Goal: Transaction & Acquisition: Download file/media

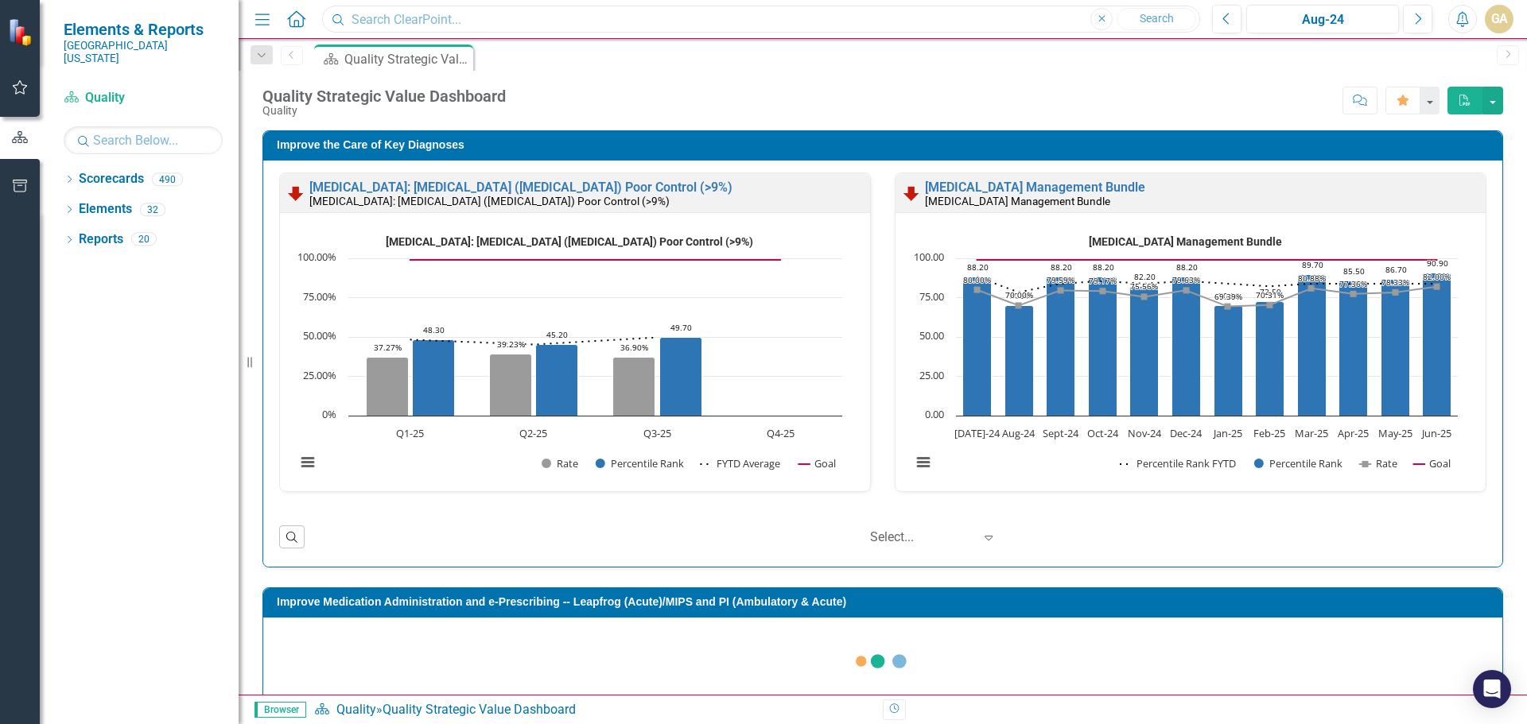
click at [436, 15] on input "text" at bounding box center [761, 20] width 878 height 28
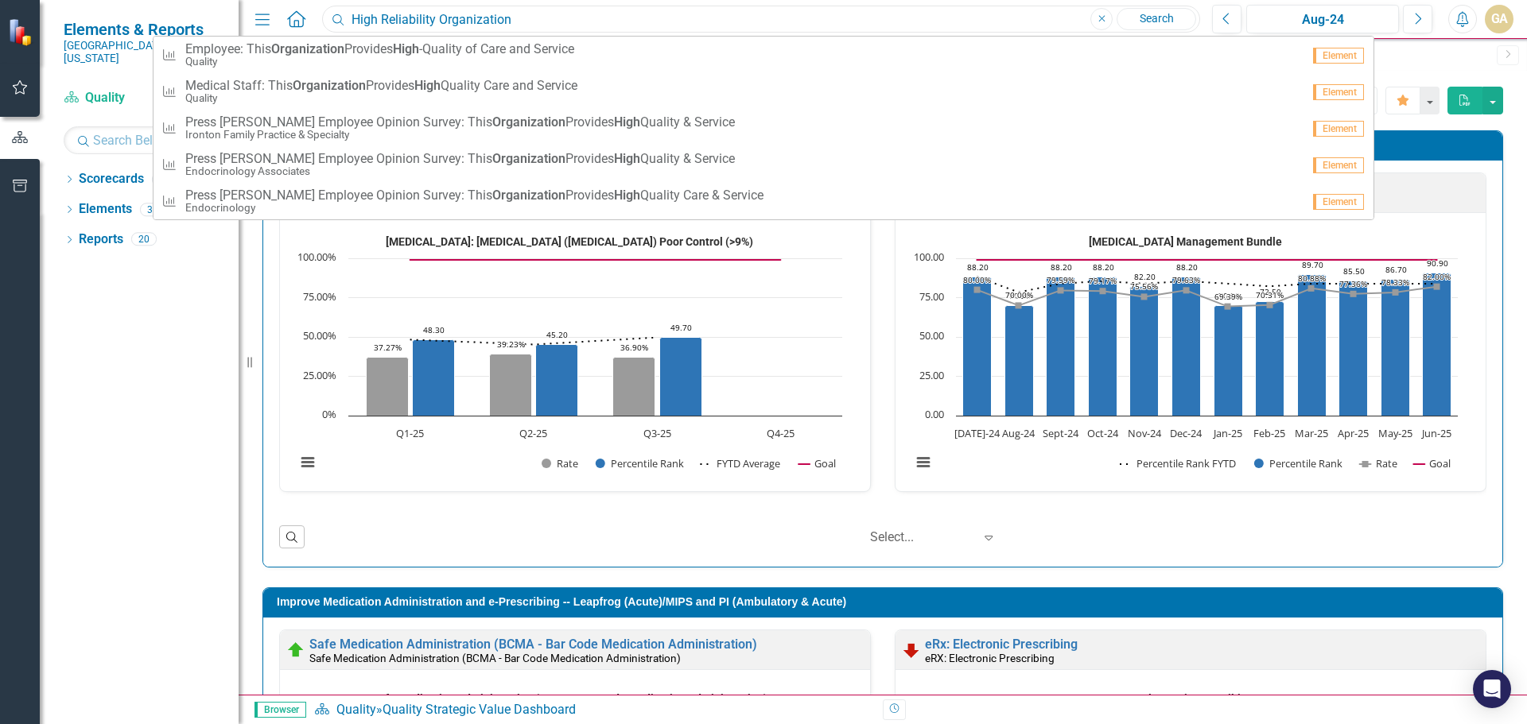
type input "High Reliability Organization"
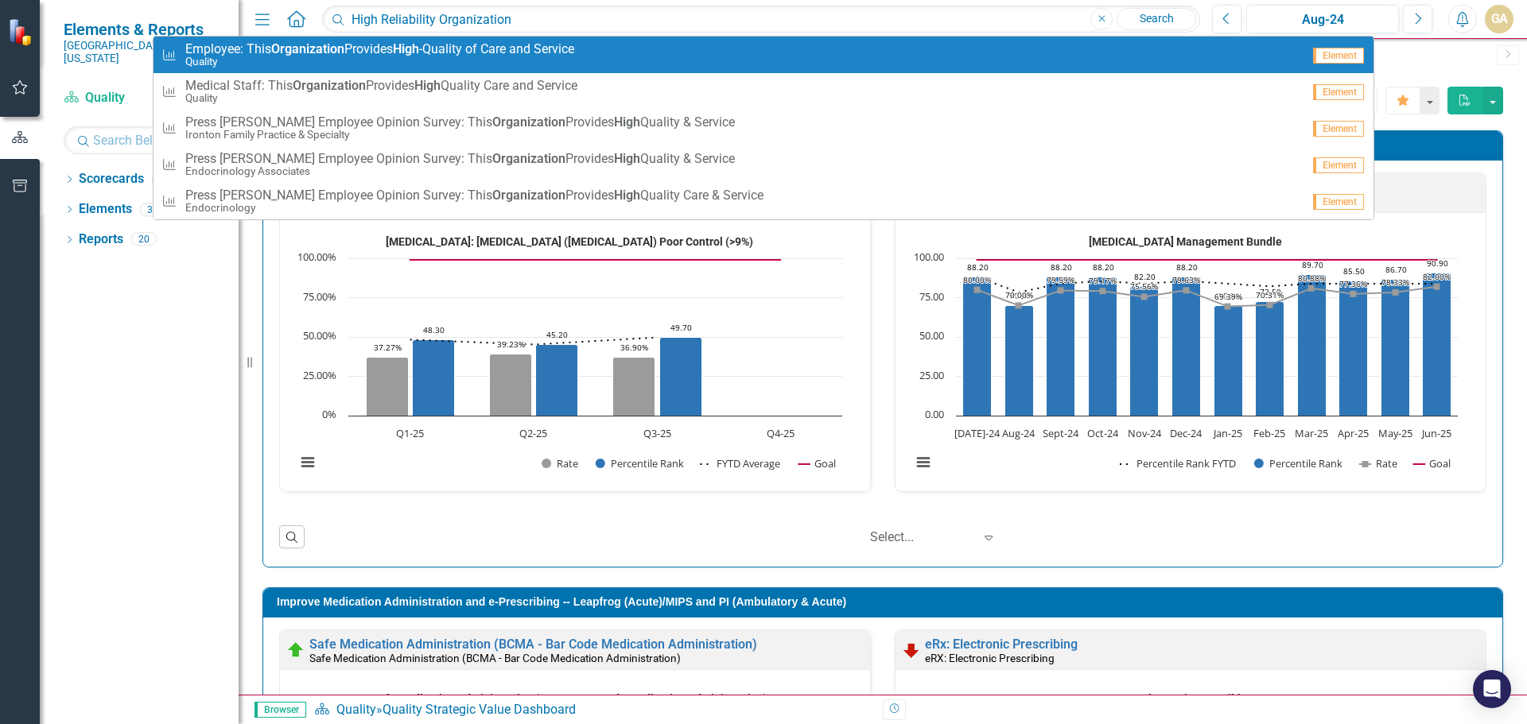
drag, startPoint x: 1153, startPoint y: 12, endPoint x: 1128, endPoint y: 26, distance: 28.5
click at [1153, 12] on link "Search" at bounding box center [1156, 19] width 80 height 22
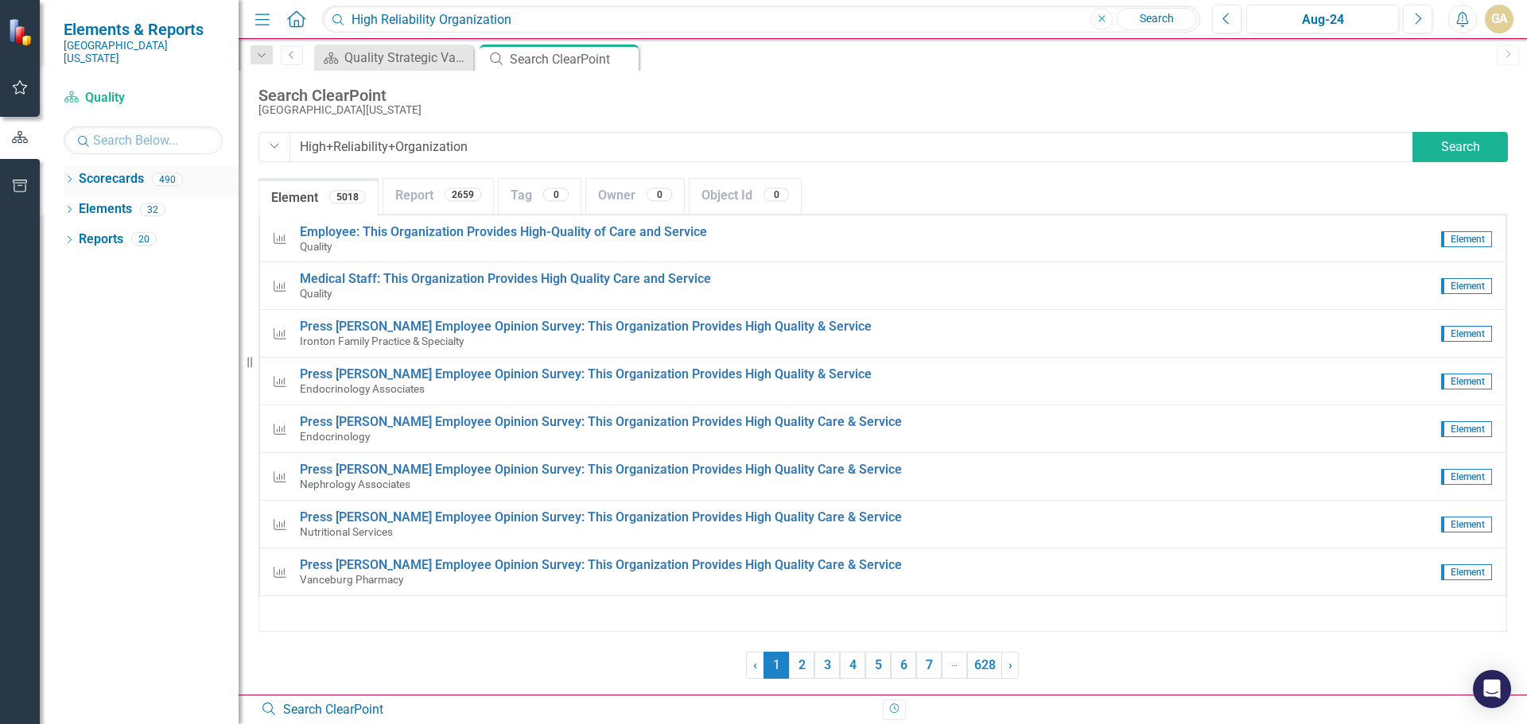
click at [122, 170] on link "Scorecards" at bounding box center [111, 179] width 65 height 18
click at [289, 20] on icon at bounding box center [296, 18] width 18 height 17
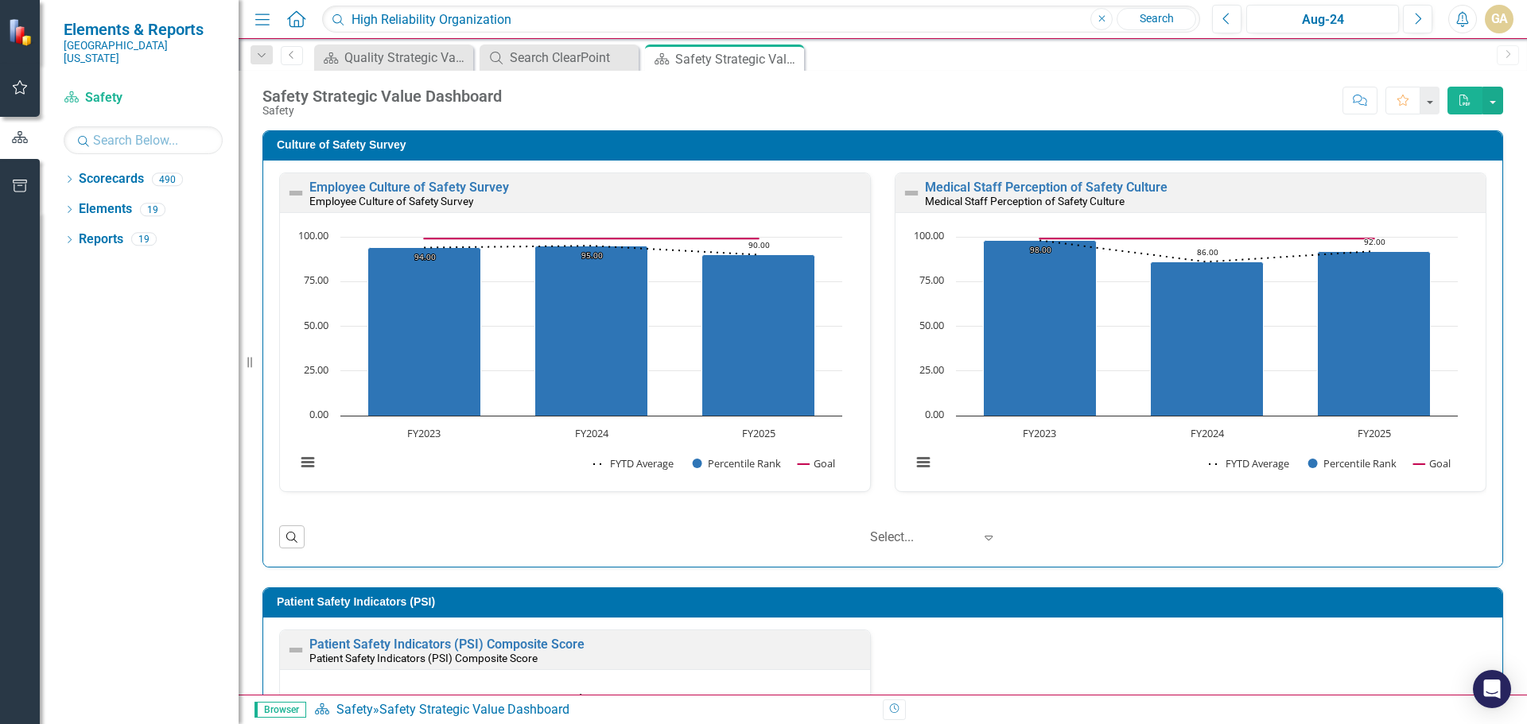
click at [296, 16] on icon "Home" at bounding box center [295, 18] width 21 height 17
click at [264, 23] on icon "Menu" at bounding box center [262, 18] width 21 height 17
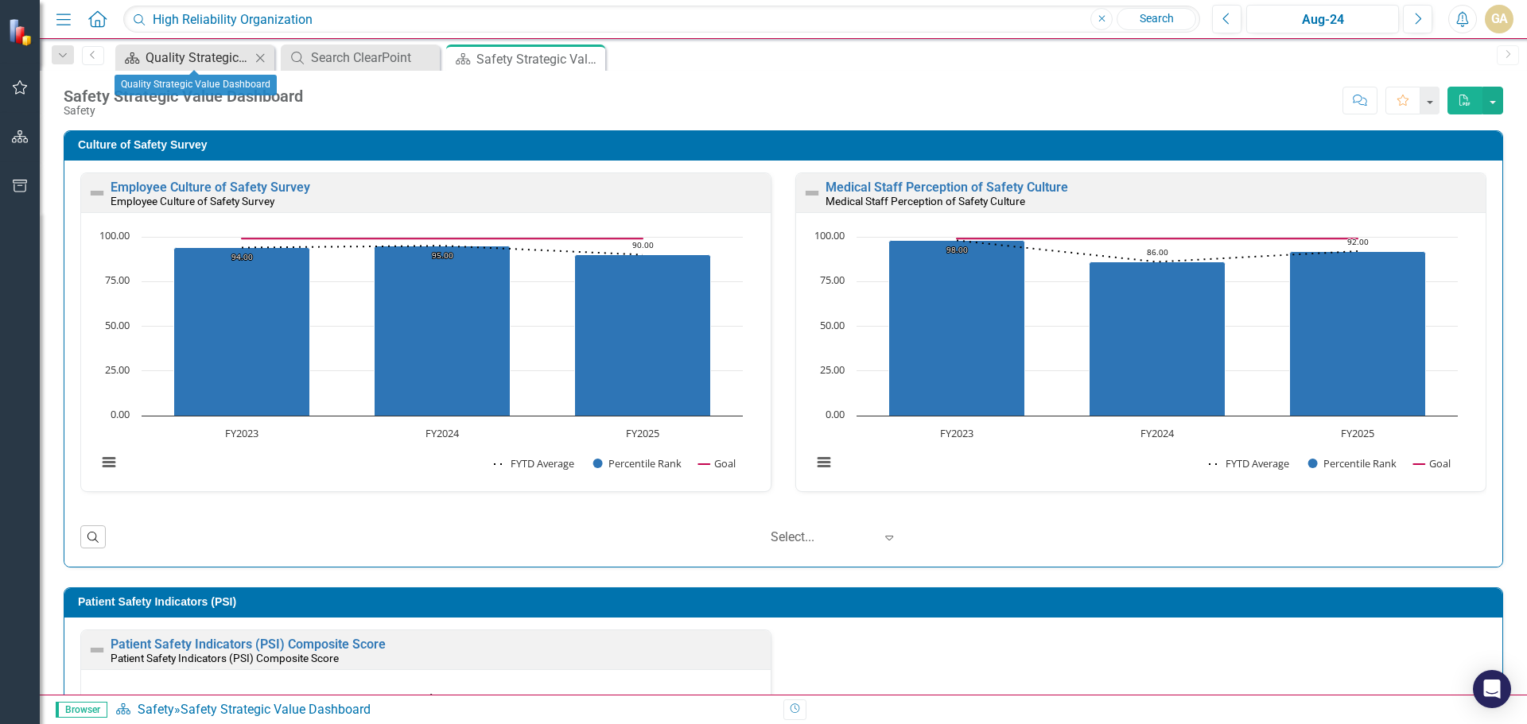
click at [202, 60] on div "Quality Strategic Value Dashboard" at bounding box center [197, 58] width 105 height 20
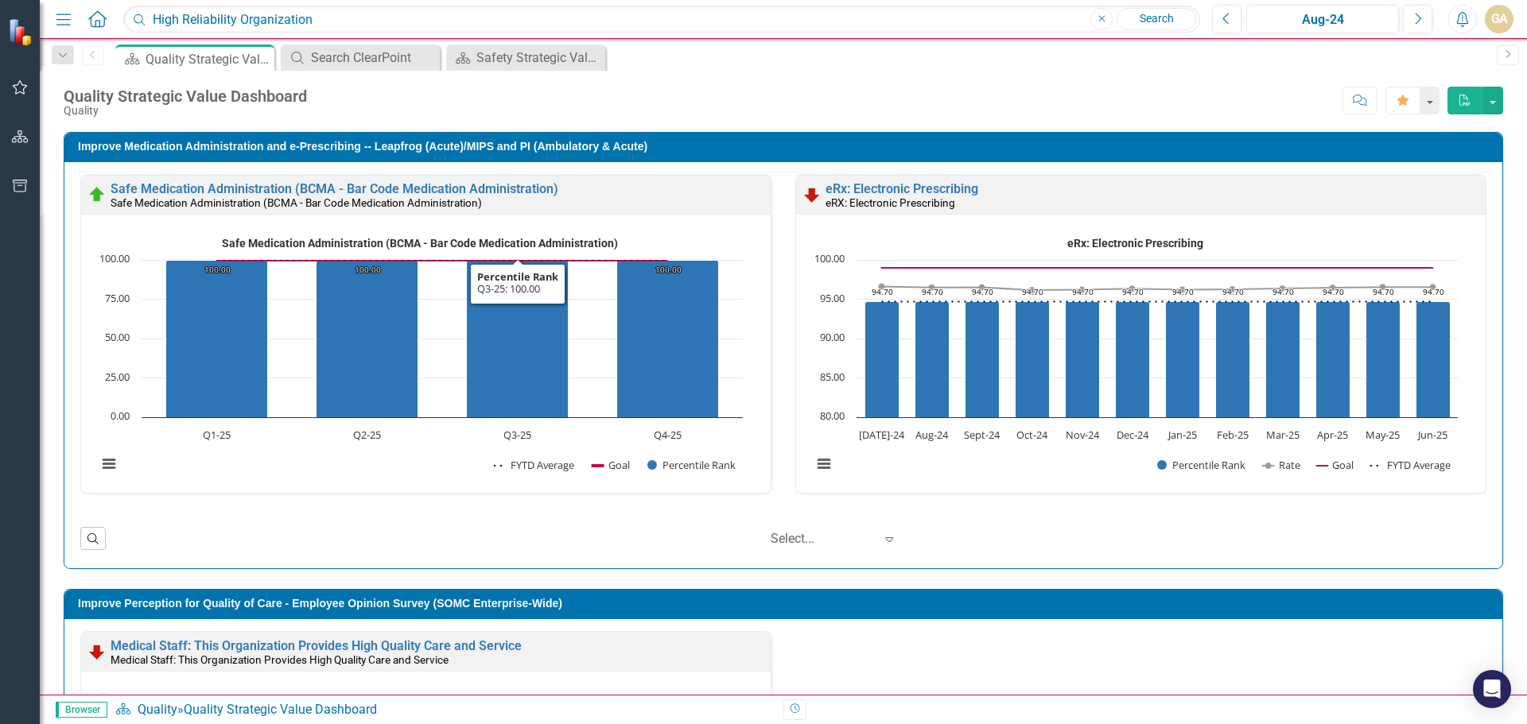
scroll to position [636, 0]
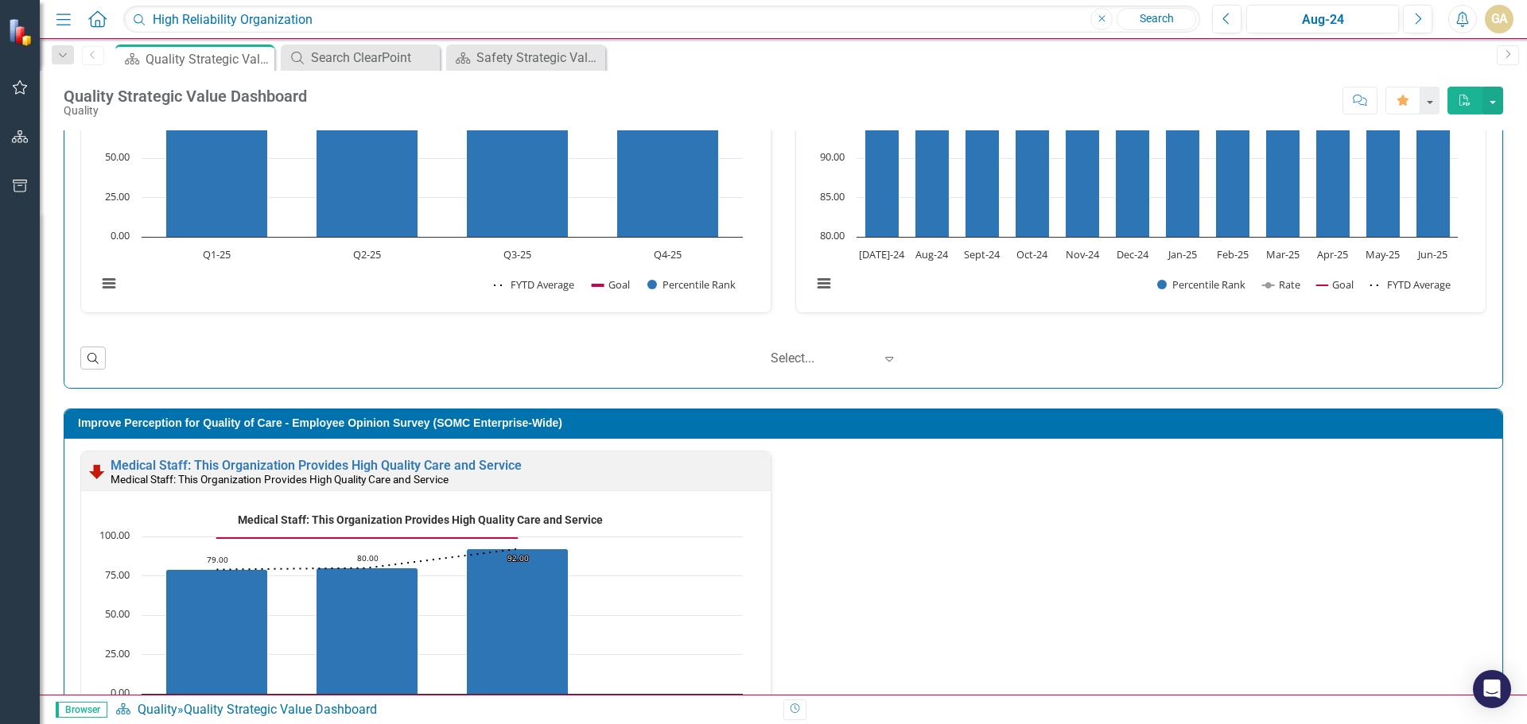
click at [84, 708] on span "Browser" at bounding box center [82, 710] width 52 height 16
click at [933, 21] on input "High Reliability Organization" at bounding box center [661, 20] width 1077 height 28
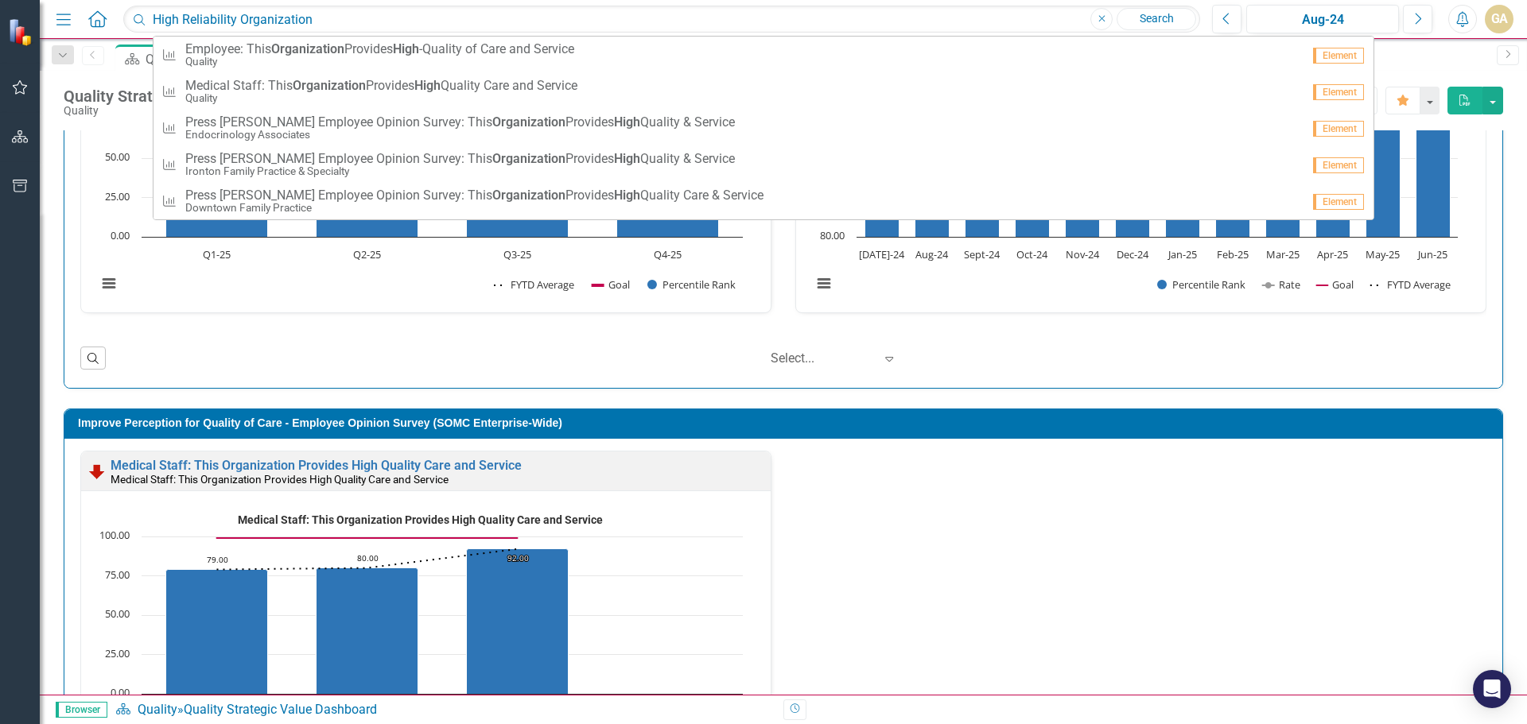
click at [1174, 14] on link "Search" at bounding box center [1156, 19] width 80 height 22
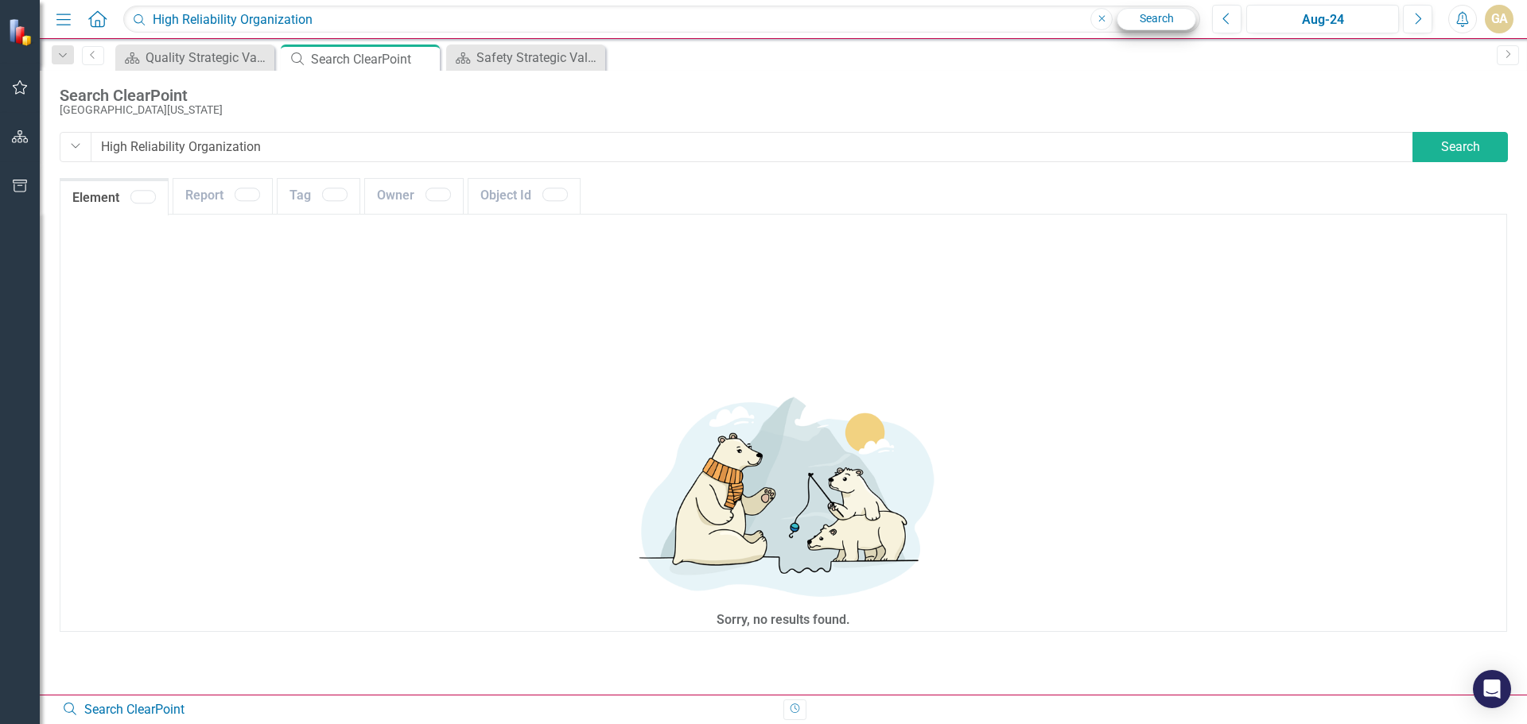
type input "High+Reliability+Organization"
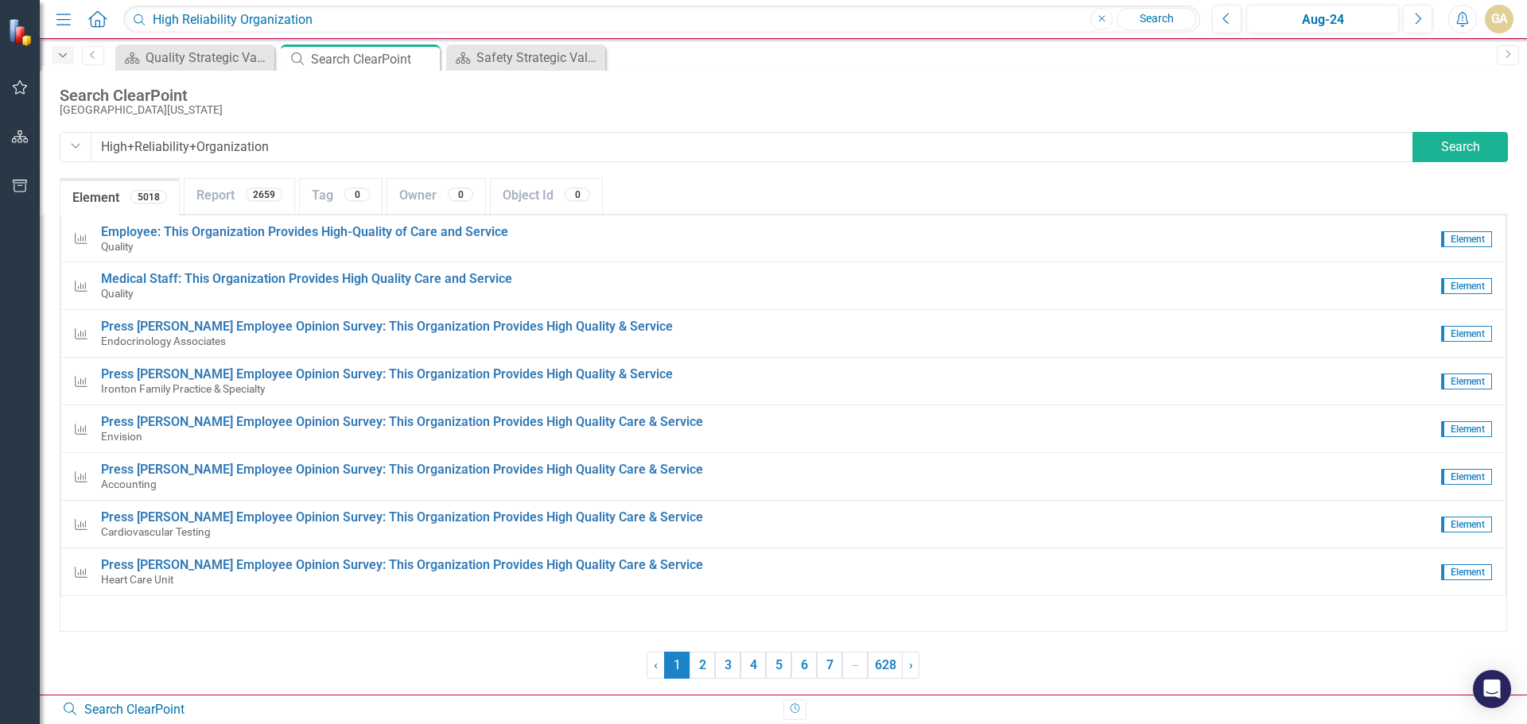
click at [60, 55] on icon "Dropdown" at bounding box center [63, 55] width 14 height 11
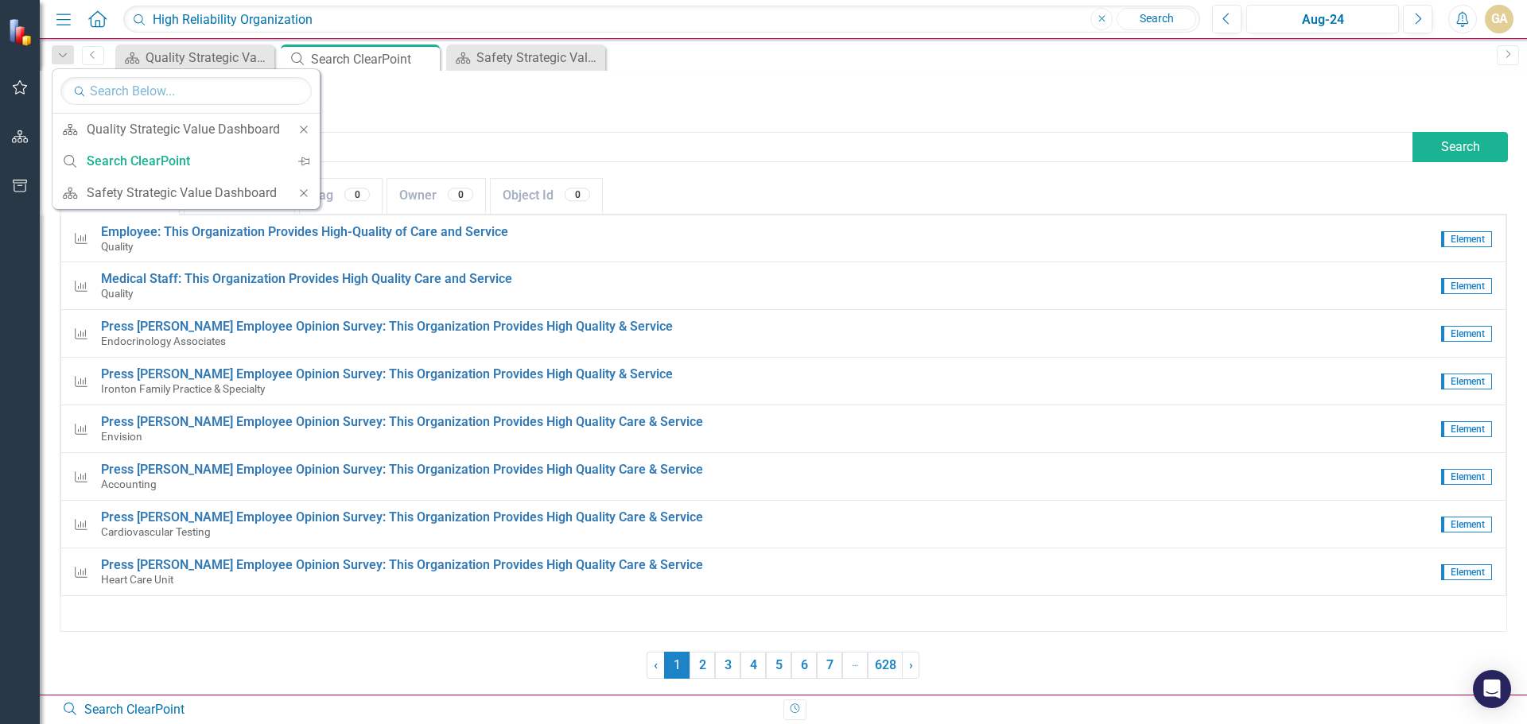
click at [64, 19] on icon "button" at bounding box center [63, 19] width 14 height 11
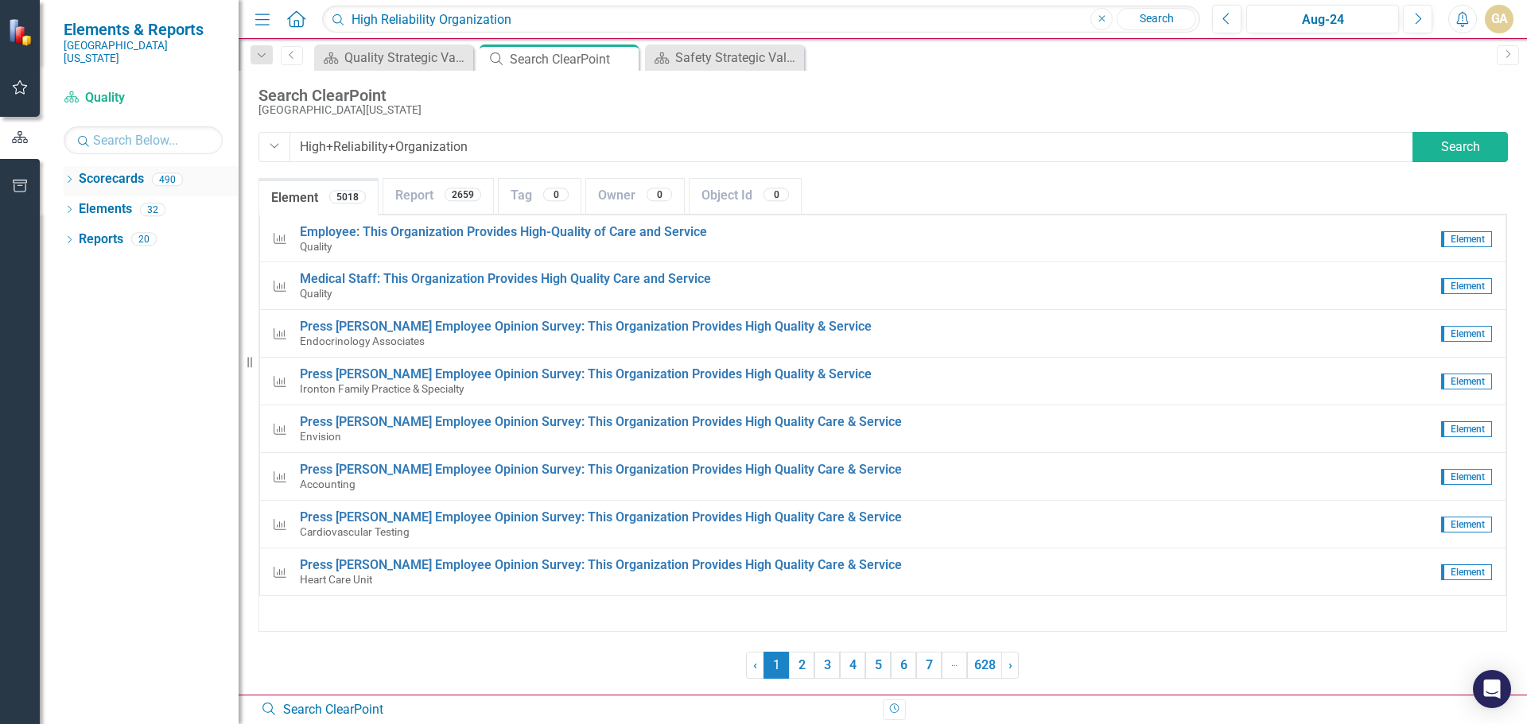
click at [120, 171] on link "Scorecards" at bounding box center [111, 179] width 65 height 18
click at [166, 173] on div "490" at bounding box center [167, 180] width 31 height 14
click at [731, 55] on div "Safety Strategic Value Dashboard" at bounding box center [727, 58] width 105 height 20
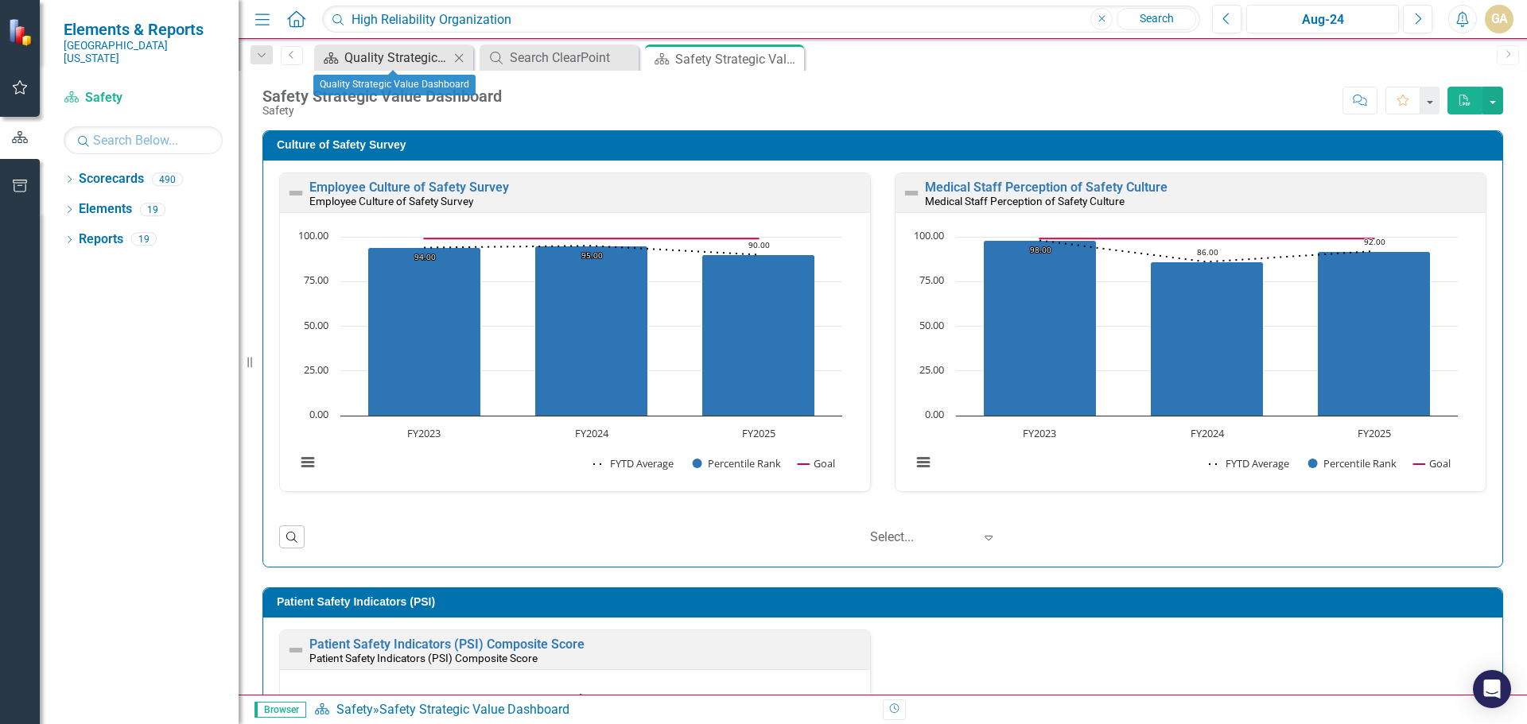
click at [394, 48] on div "Quality Strategic Value Dashboard" at bounding box center [396, 58] width 105 height 20
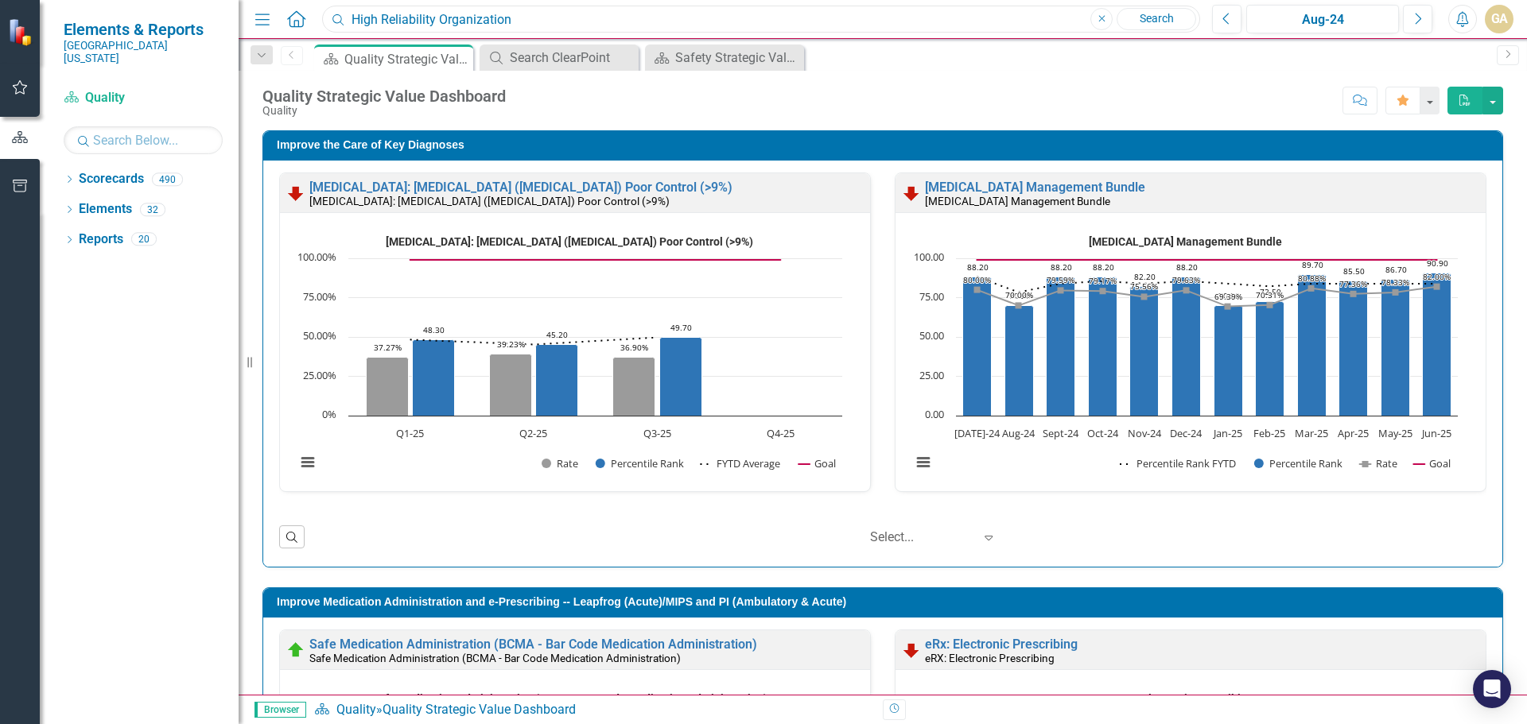
click at [514, 17] on input "High Reliability Organization" at bounding box center [761, 20] width 878 height 28
drag, startPoint x: 510, startPoint y: 18, endPoint x: 353, endPoint y: 19, distance: 157.4
click at [353, 19] on input "High Reliability Organization" at bounding box center [761, 20] width 878 height 28
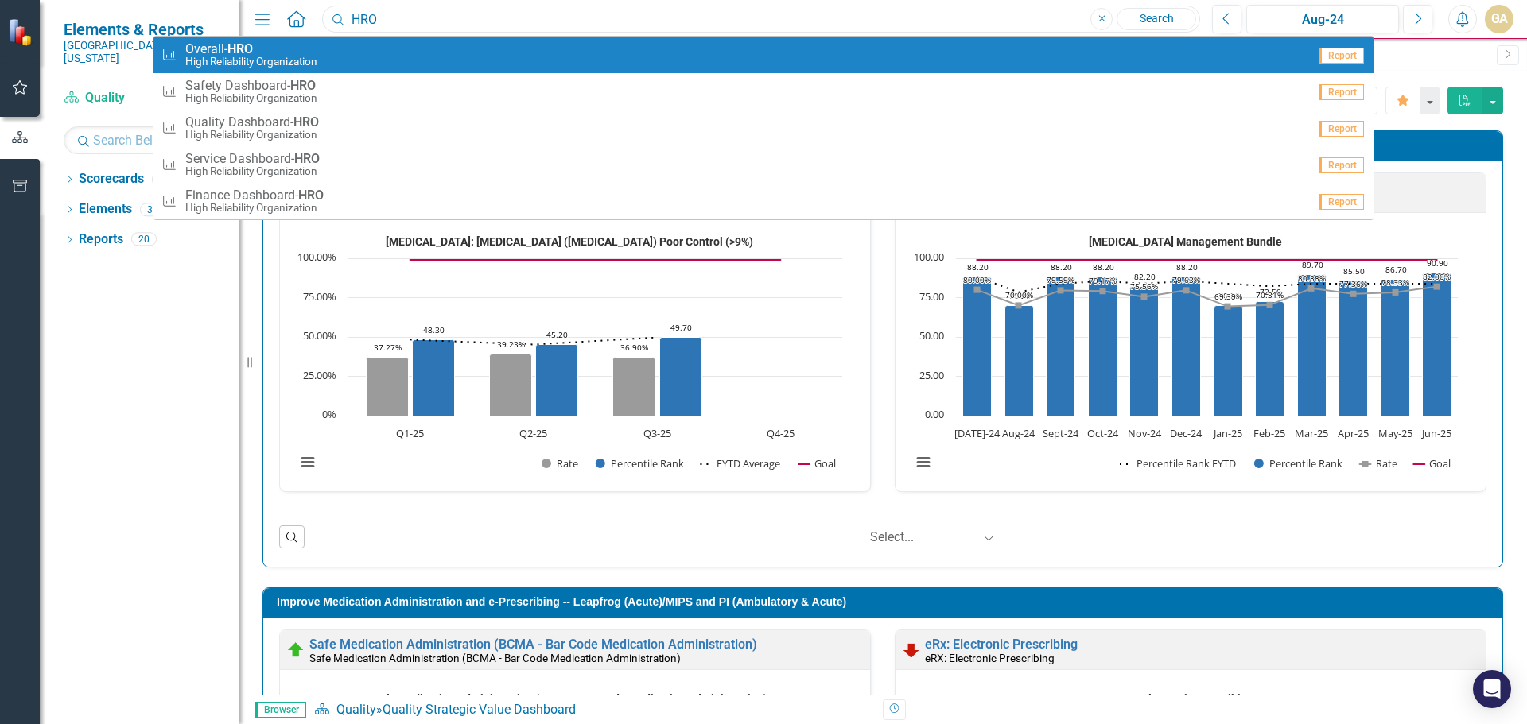
type input "HRO"
click at [220, 46] on span "Overall- HRO" at bounding box center [251, 49] width 132 height 14
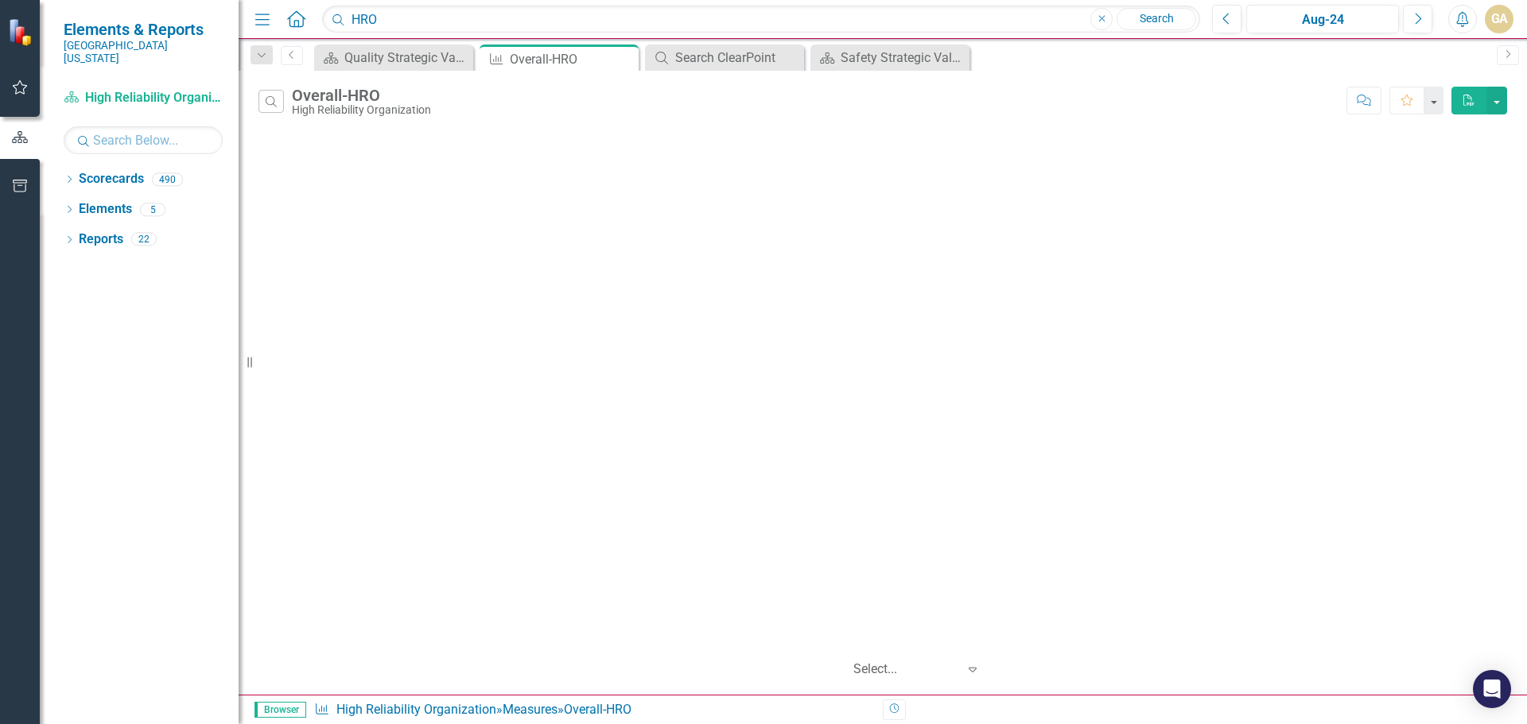
click at [365, 101] on div "Overall-HRO" at bounding box center [361, 95] width 139 height 17
click at [397, 21] on input "HRO" at bounding box center [761, 20] width 878 height 28
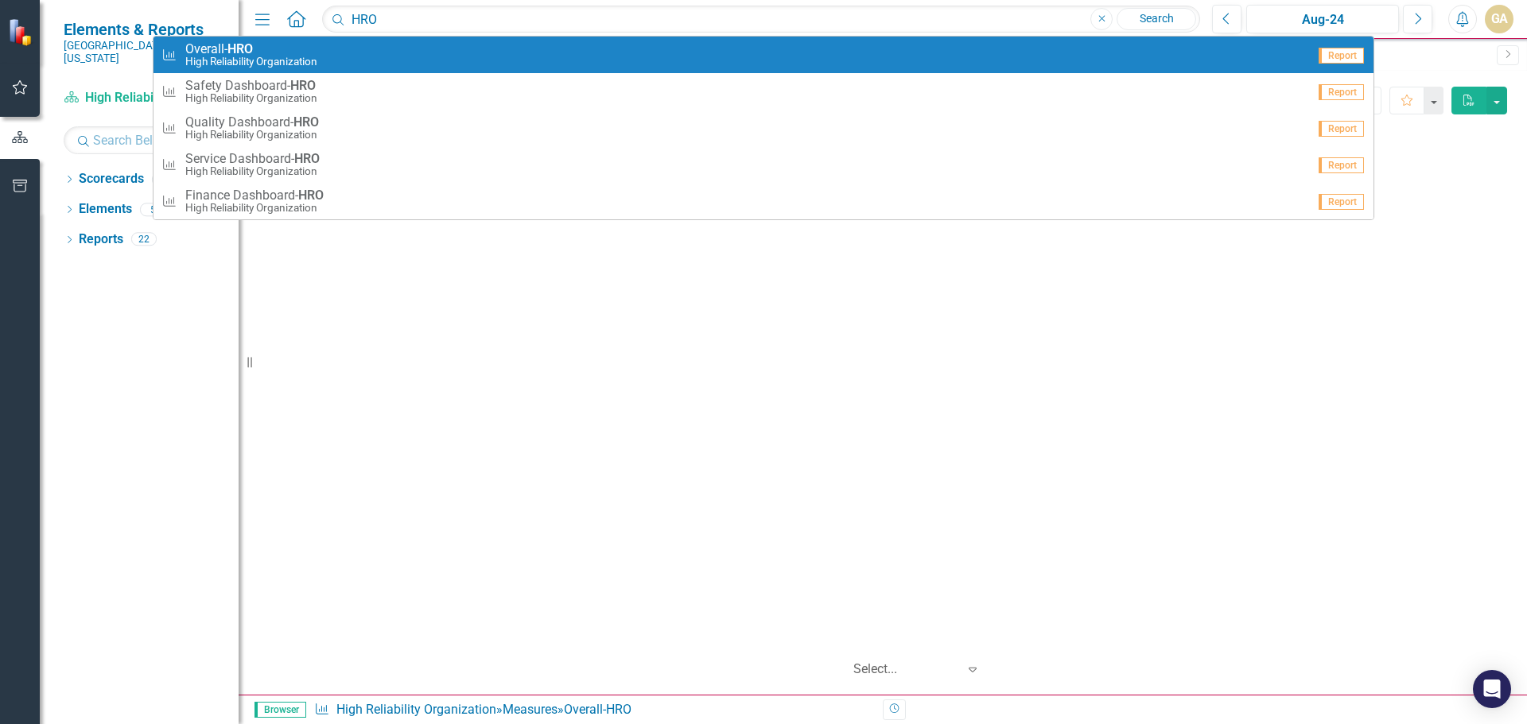
click at [223, 48] on span "Overall- HRO" at bounding box center [251, 49] width 132 height 14
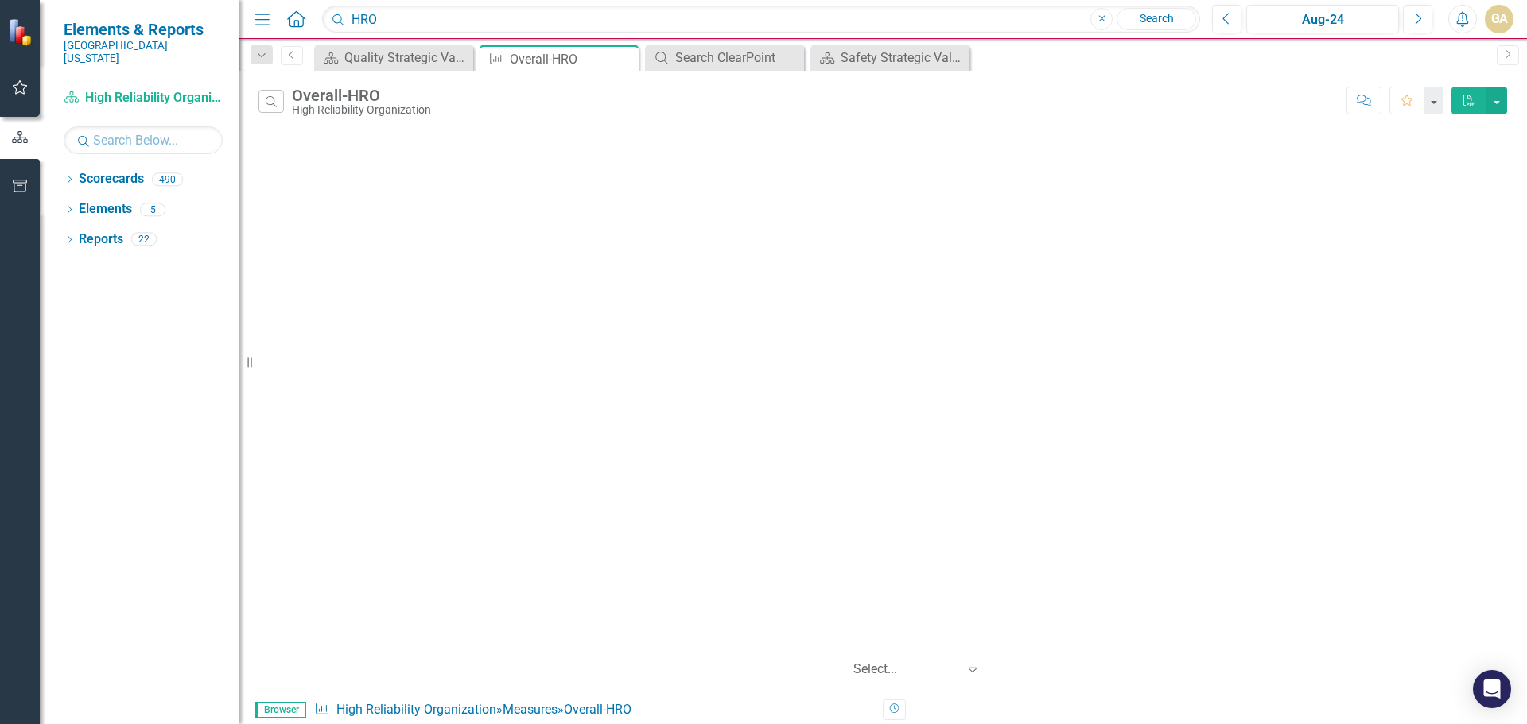
click at [351, 101] on div "Overall-HRO" at bounding box center [361, 95] width 139 height 17
click at [305, 103] on div "Overall-HRO" at bounding box center [361, 95] width 139 height 17
click at [429, 705] on link "High Reliability Organization" at bounding box center [416, 709] width 160 height 15
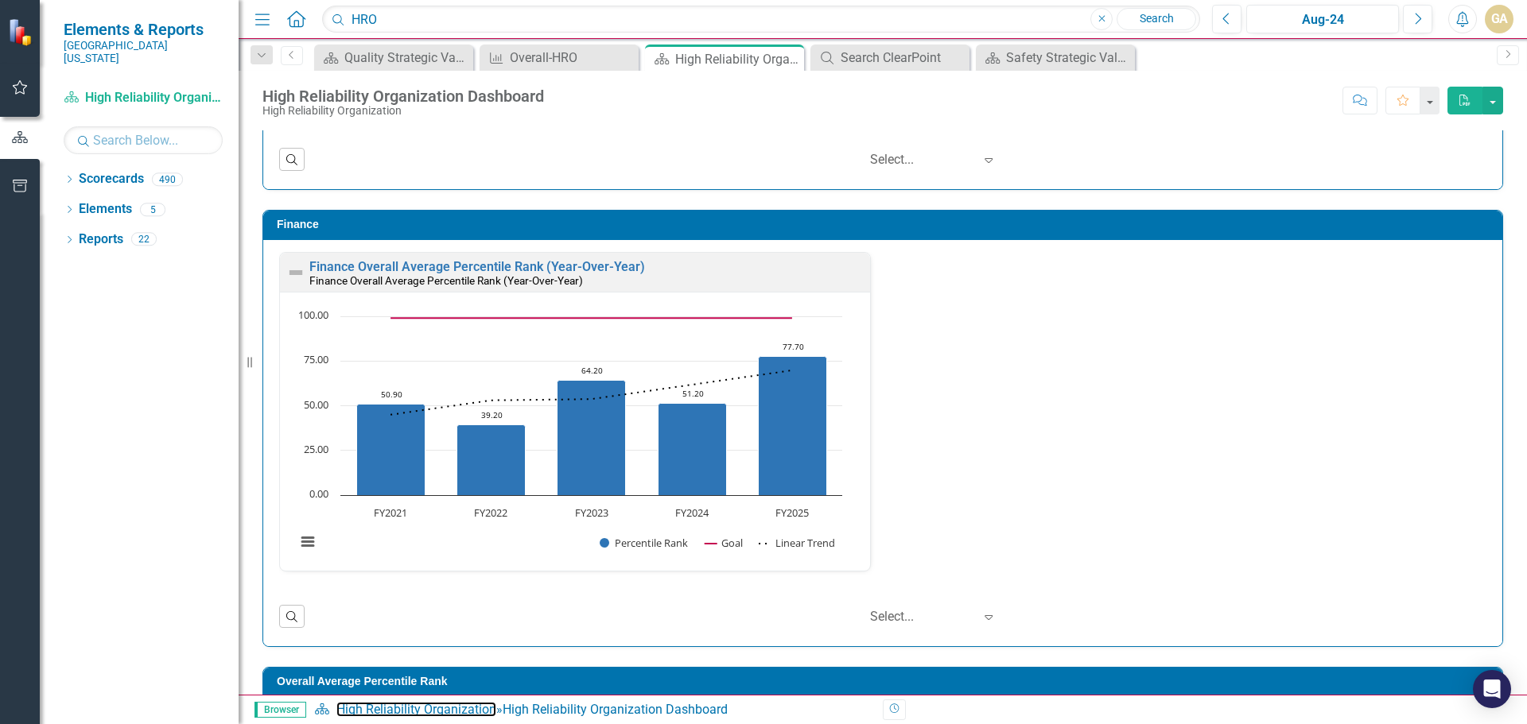
scroll to position [1835, 0]
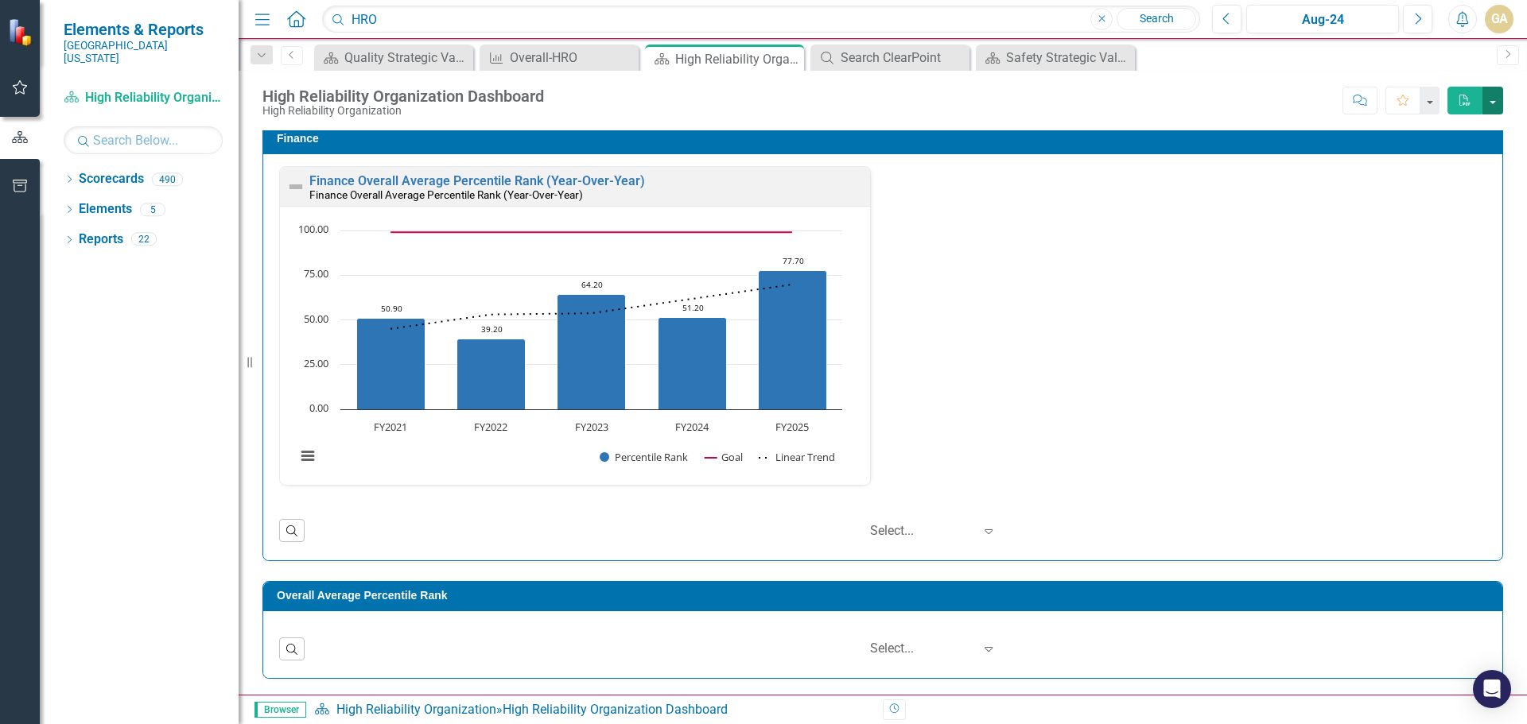
click at [1498, 103] on button "button" at bounding box center [1492, 101] width 21 height 28
click at [1443, 134] on link "PDF Export to PDF" at bounding box center [1439, 129] width 126 height 29
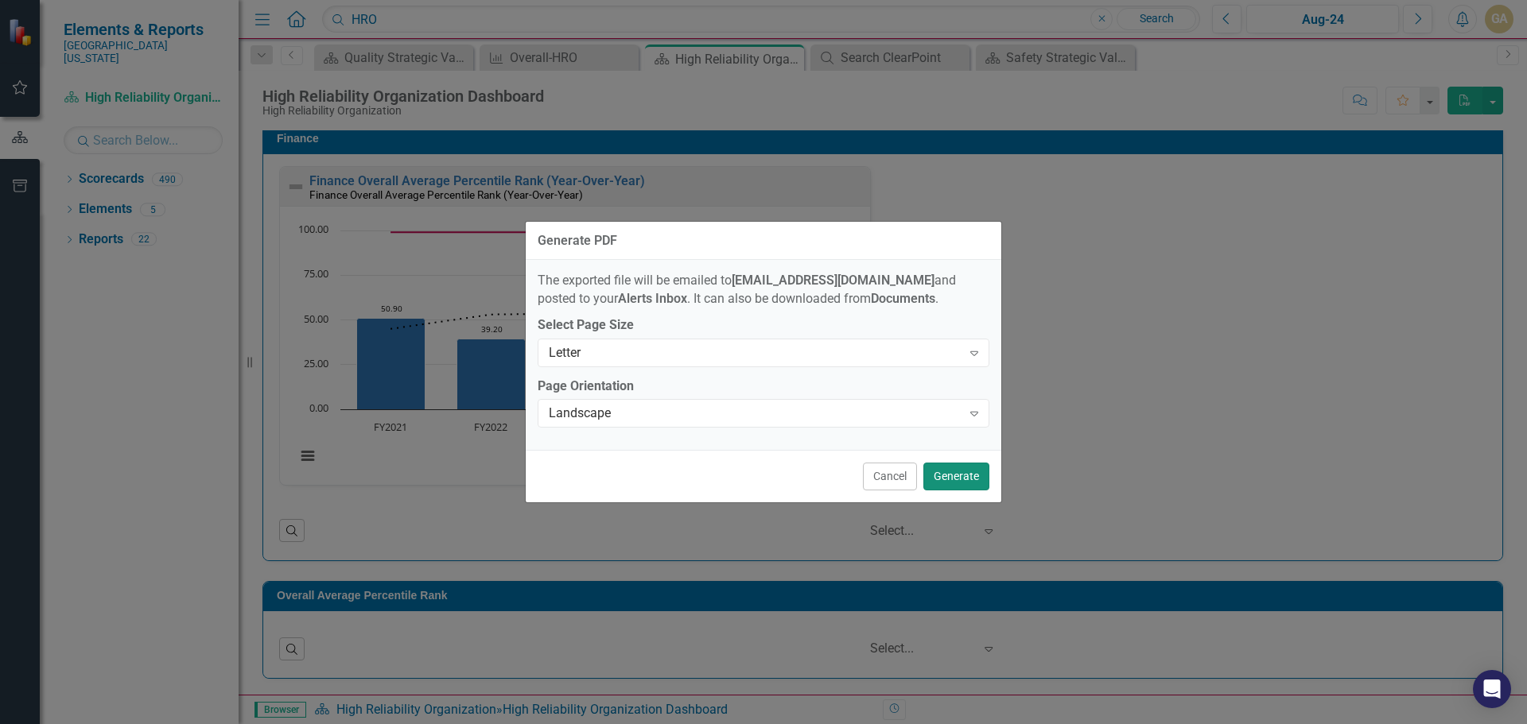
click at [954, 475] on button "Generate" at bounding box center [956, 477] width 66 height 28
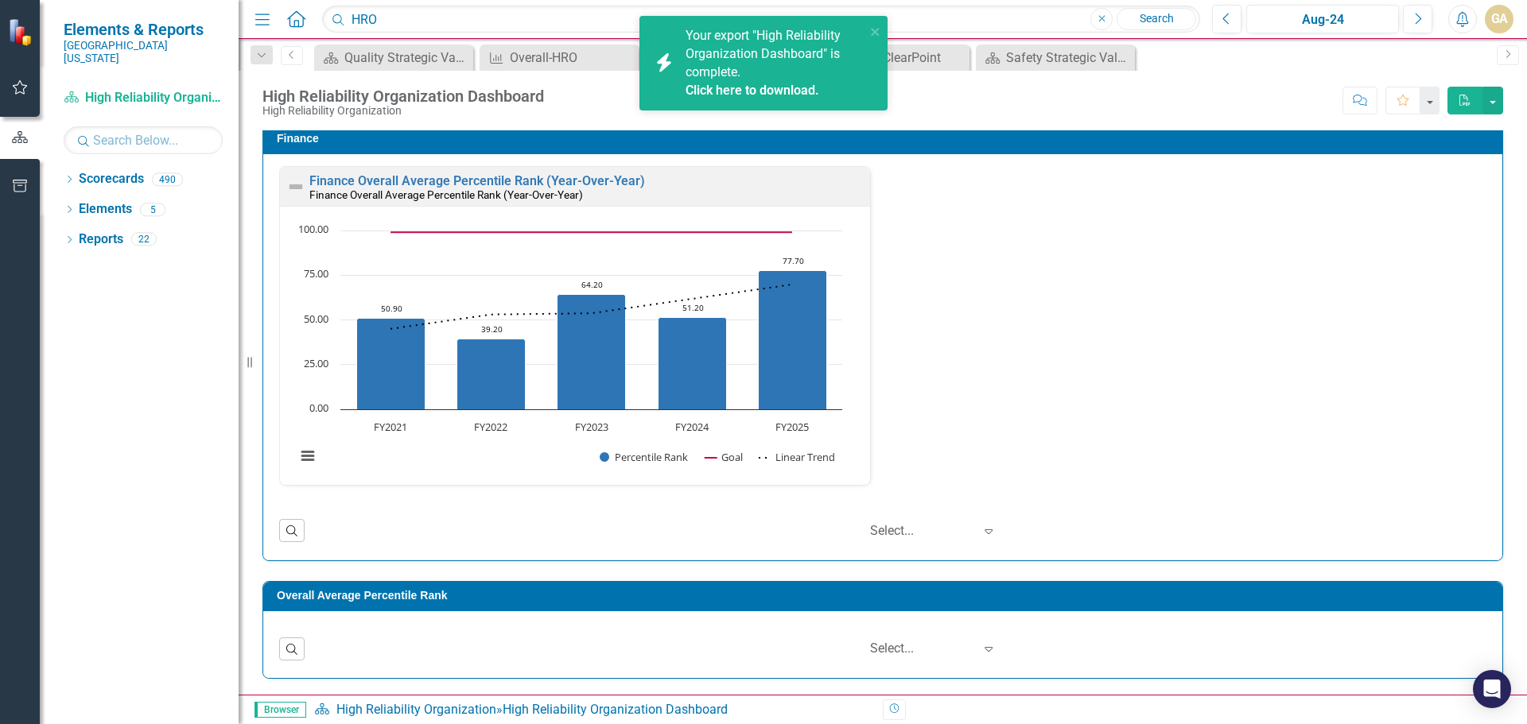
click at [758, 48] on span "Your export "High Reliability Organization Dashboard" is complete. Click here t…" at bounding box center [773, 64] width 176 height 72
